Goal: Task Accomplishment & Management: Manage account settings

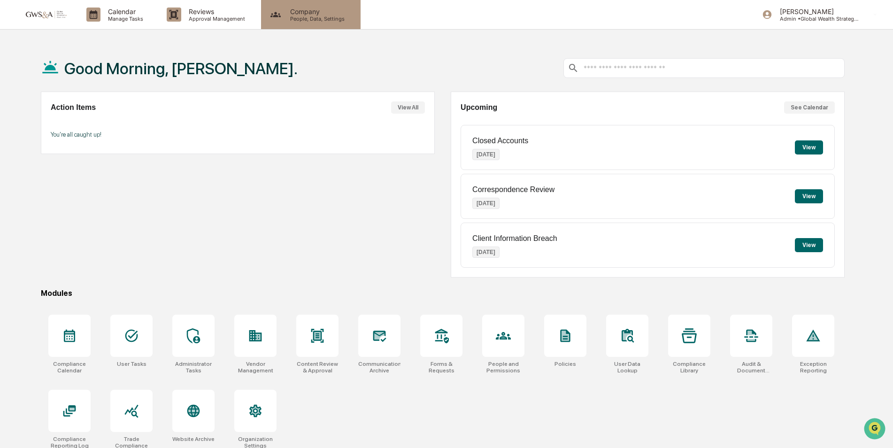
click at [300, 22] on p "People, Data, Settings" at bounding box center [315, 18] width 67 height 7
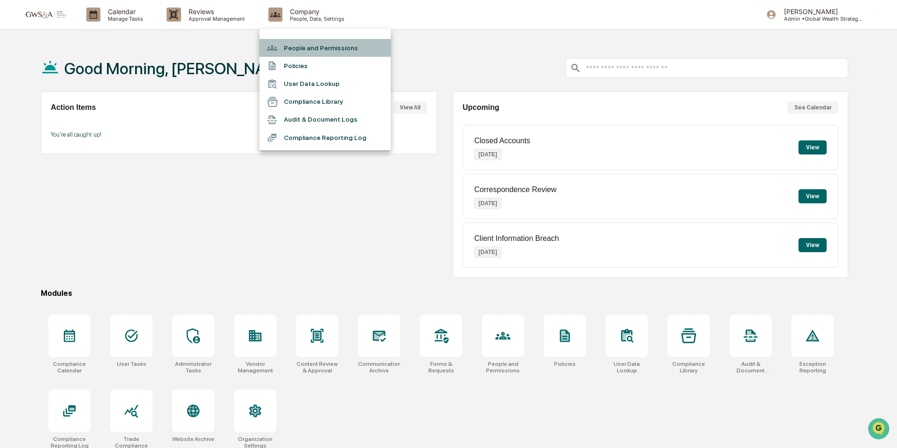
click at [302, 43] on li "People and Permissions" at bounding box center [324, 48] width 131 height 18
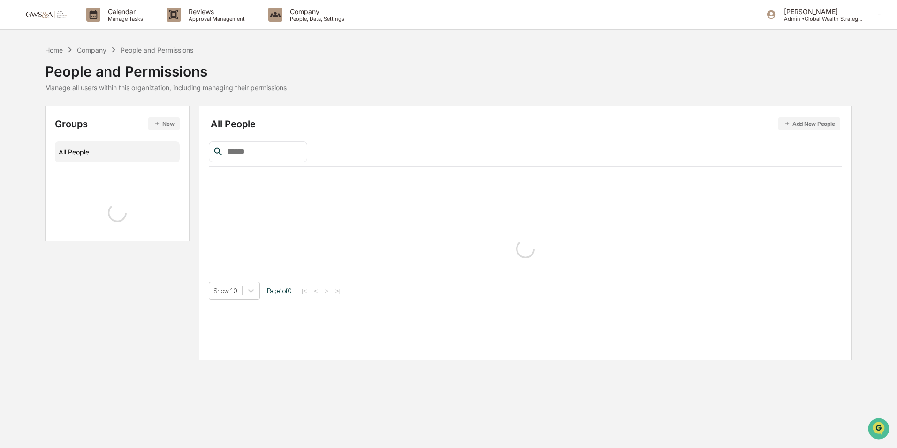
click at [281, 153] on input "text" at bounding box center [263, 151] width 80 height 12
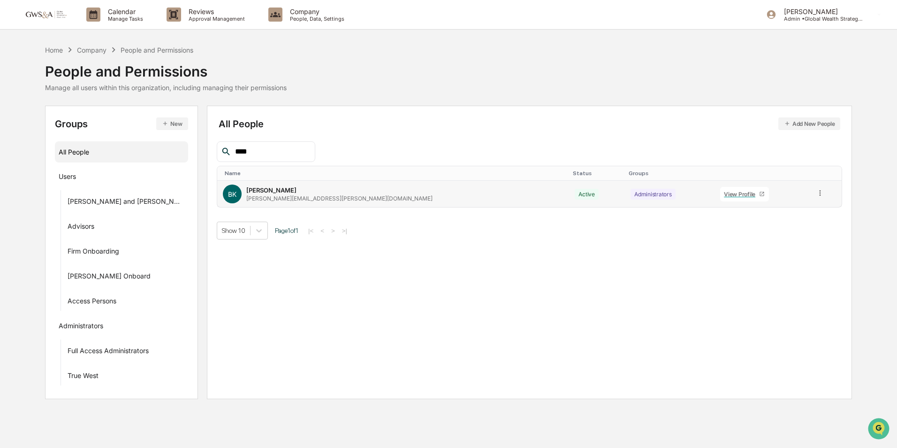
type input "****"
click at [816, 190] on icon at bounding box center [820, 193] width 9 height 9
click at [755, 208] on div "Groups & Permissions" at bounding box center [778, 208] width 78 height 11
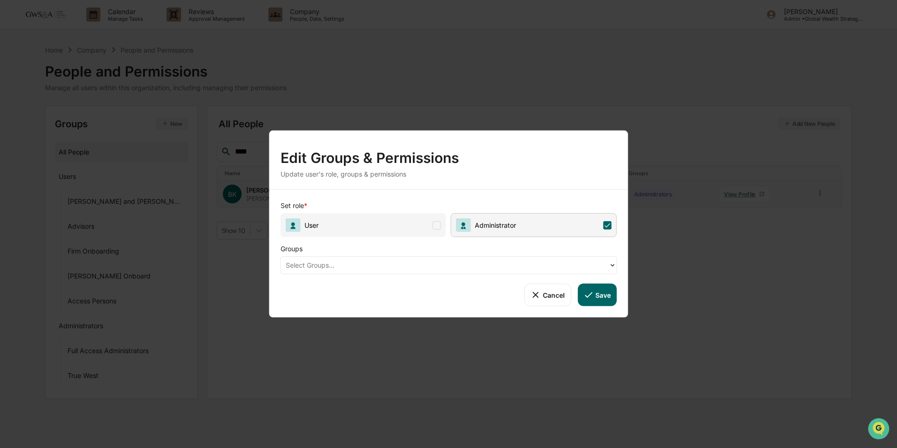
click at [460, 265] on div at bounding box center [445, 264] width 319 height 11
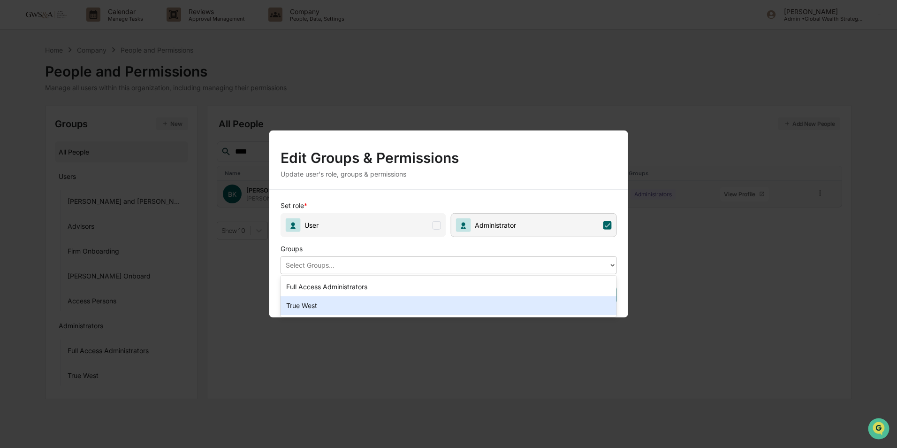
click at [425, 298] on div "True West" at bounding box center [449, 305] width 336 height 19
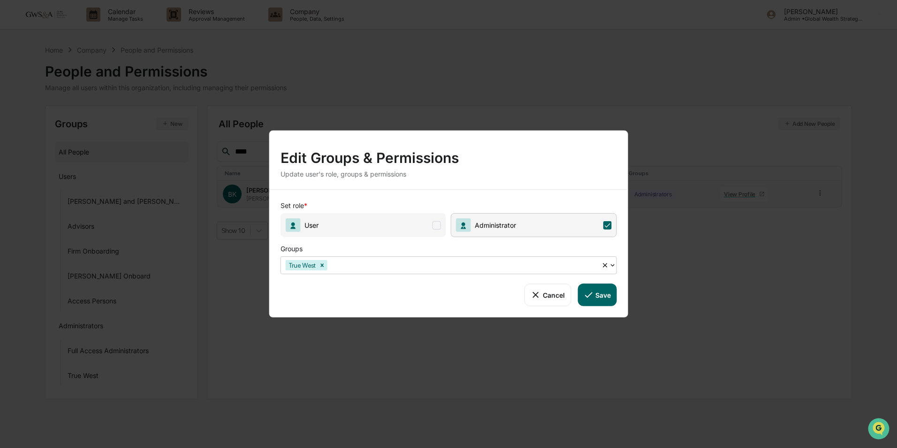
click at [605, 293] on button "Save" at bounding box center [597, 294] width 39 height 23
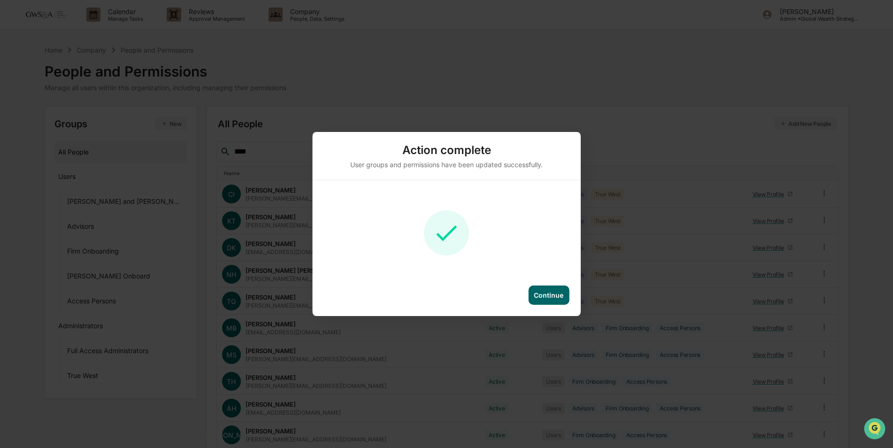
click at [554, 292] on div "Continue" at bounding box center [549, 295] width 30 height 8
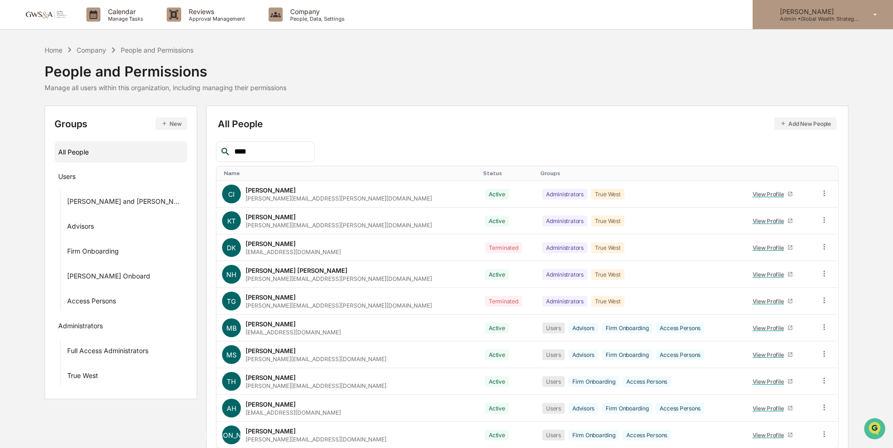
click at [812, 16] on p "Admin • Global Wealth Strategies Associates" at bounding box center [815, 18] width 87 height 7
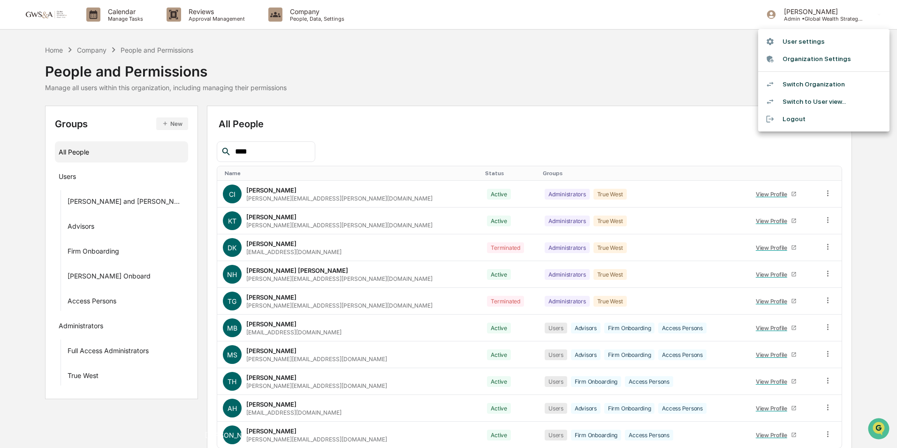
click at [807, 81] on li "Switch Organization" at bounding box center [823, 84] width 131 height 17
